Goal: Information Seeking & Learning: Learn about a topic

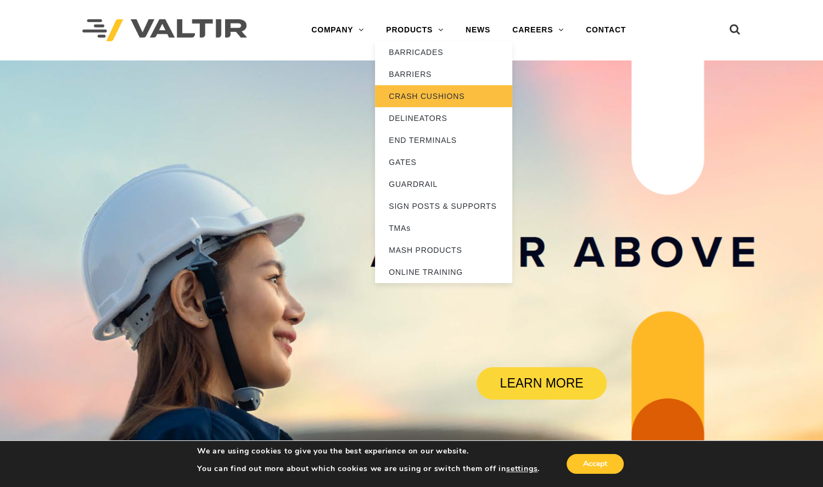
click at [417, 93] on link "CRASH CUSHIONS" at bounding box center [443, 96] width 137 height 22
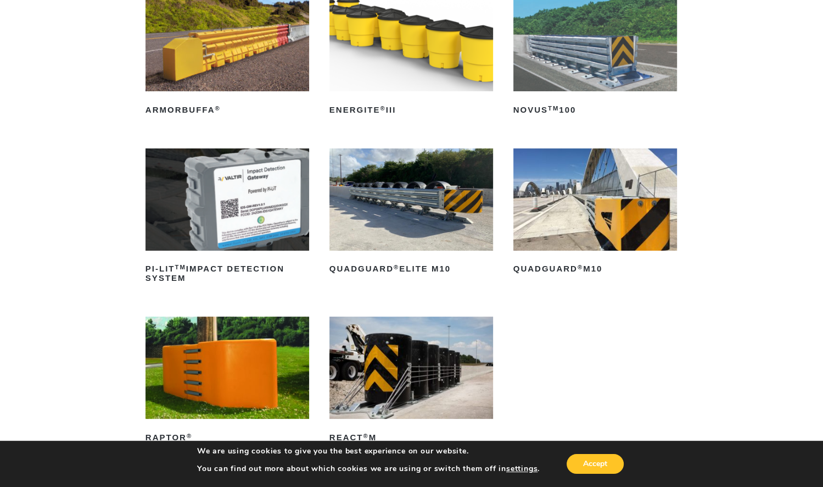
scroll to position [249, 0]
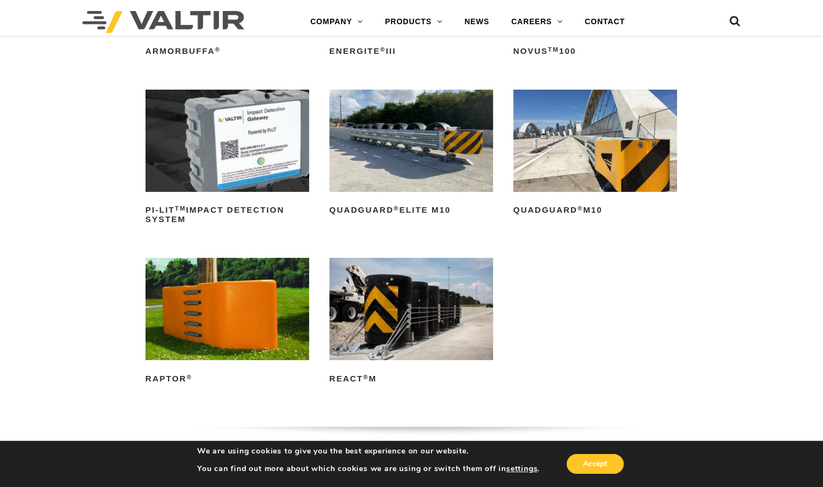
click at [409, 158] on img at bounding box center [412, 141] width 164 height 102
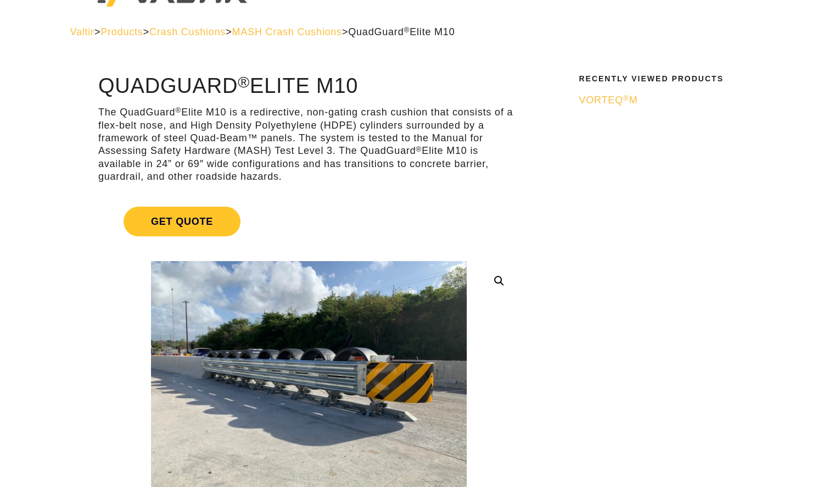
scroll to position [49, 0]
